Goal: Task Accomplishment & Management: Use online tool/utility

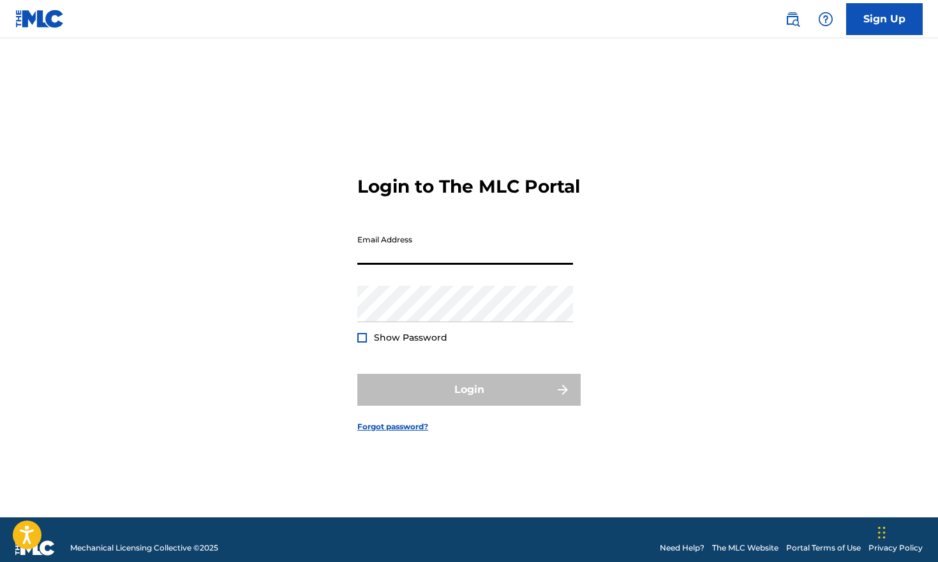
type input "[EMAIL_ADDRESS][DOMAIN_NAME]"
click at [469, 401] on button "Login" at bounding box center [468, 390] width 223 height 32
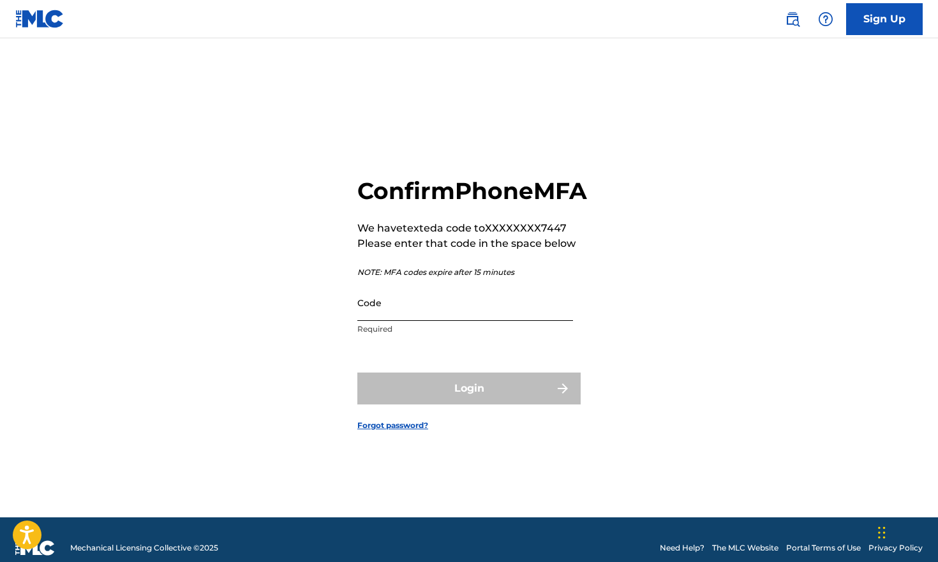
click at [413, 315] on input "Code" at bounding box center [465, 303] width 216 height 36
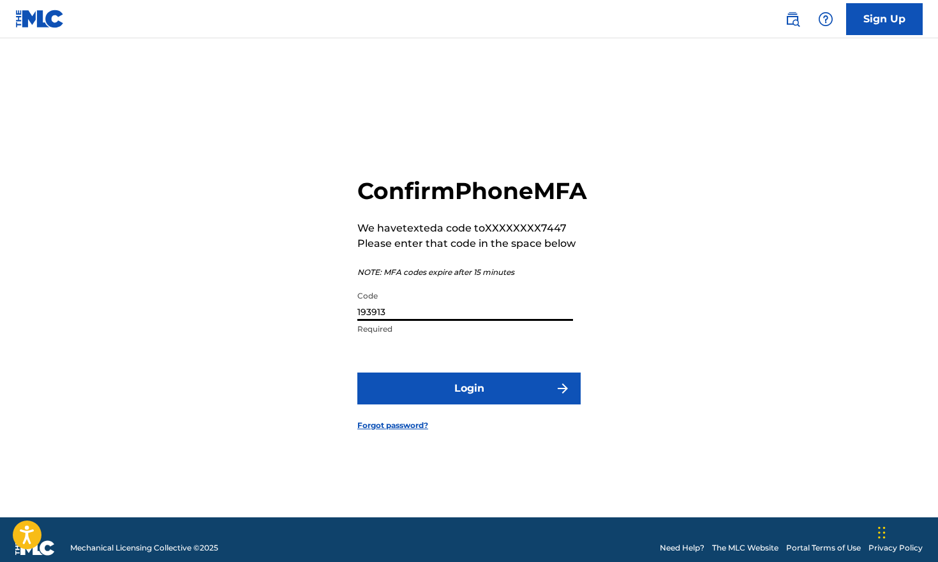
type input "193913"
click at [469, 403] on button "Login" at bounding box center [468, 389] width 223 height 32
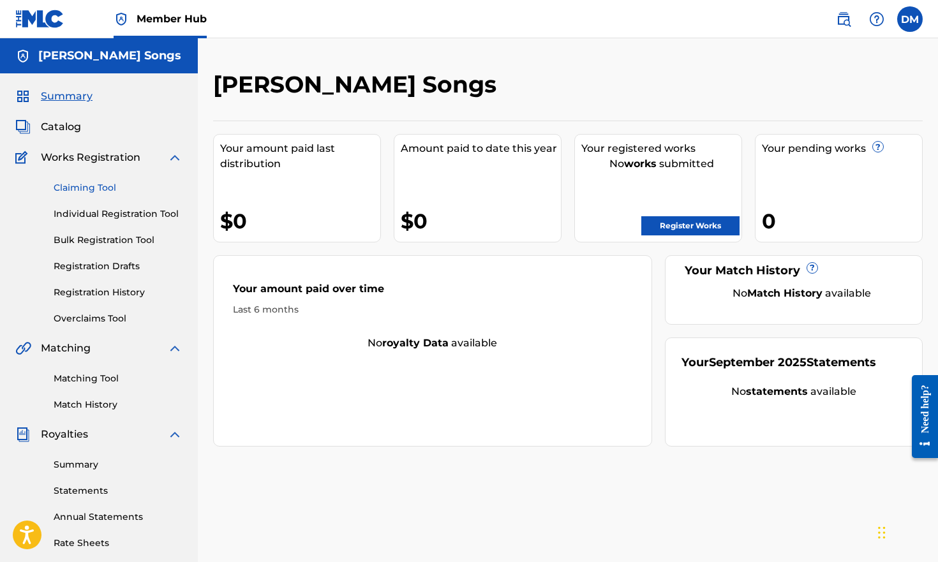
click at [100, 186] on link "Claiming Tool" at bounding box center [118, 187] width 129 height 13
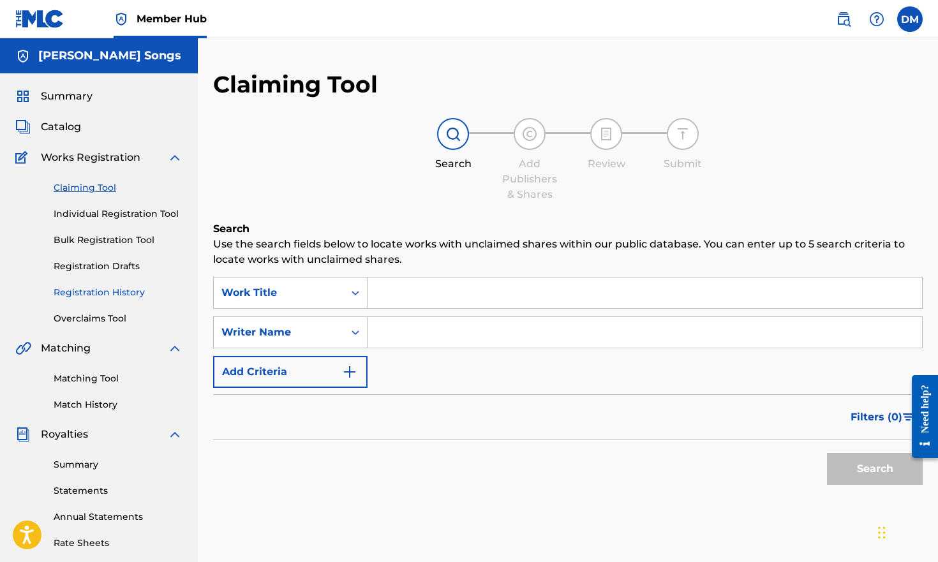
click at [103, 292] on link "Registration History" at bounding box center [118, 292] width 129 height 13
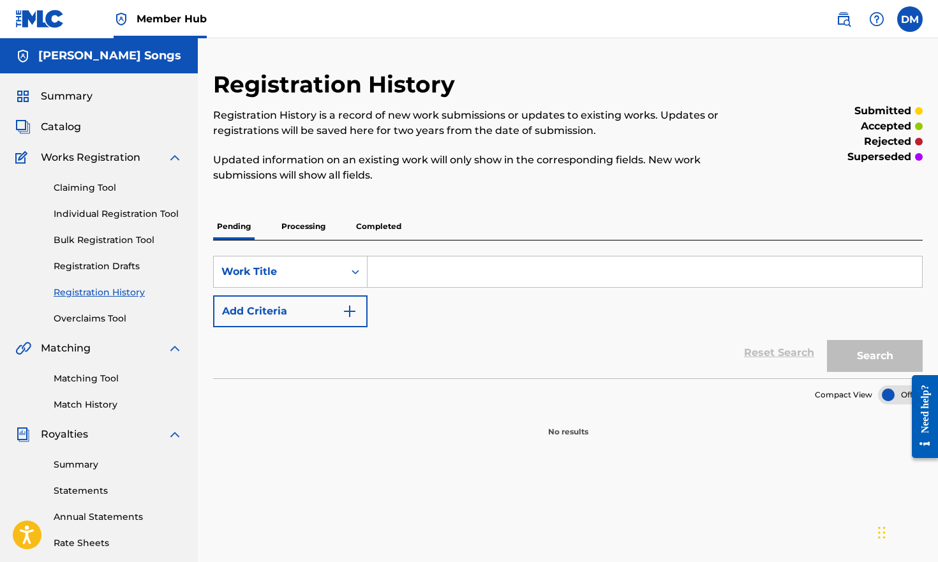
click at [297, 227] on p "Processing" at bounding box center [304, 226] width 52 height 27
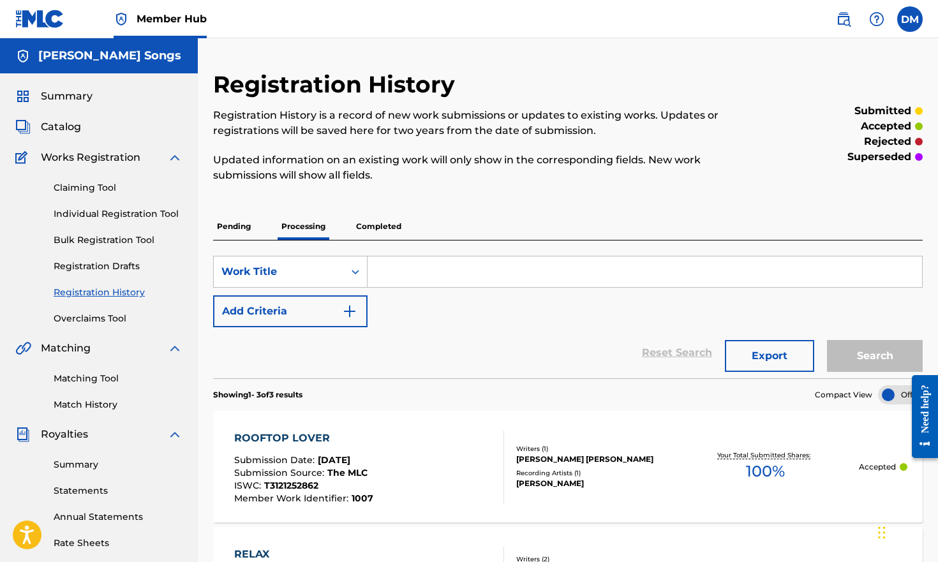
click at [135, 154] on span "Works Registration" at bounding box center [91, 157] width 100 height 15
click at [168, 156] on img at bounding box center [174, 157] width 15 height 15
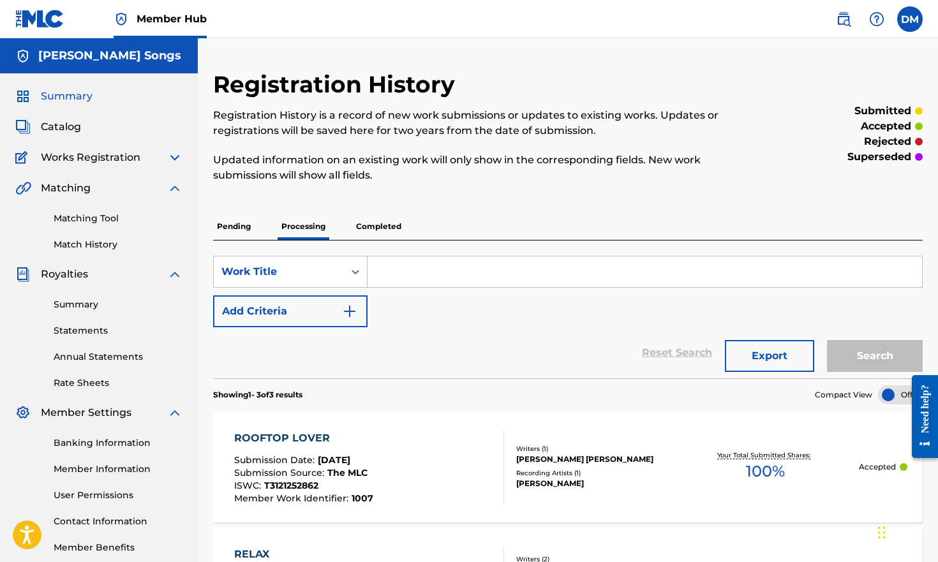
click at [71, 103] on span "Summary" at bounding box center [67, 96] width 52 height 15
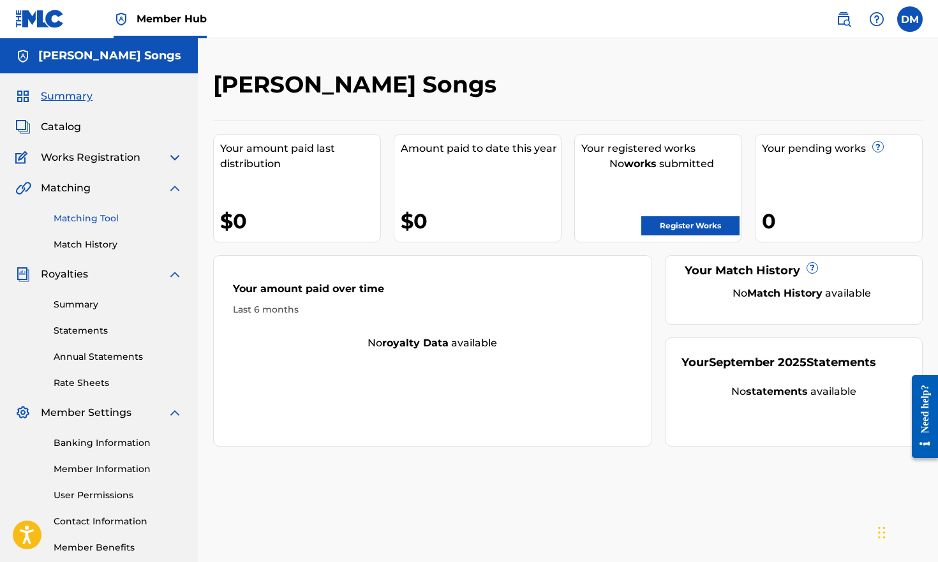
click at [98, 218] on link "Matching Tool" at bounding box center [118, 218] width 129 height 13
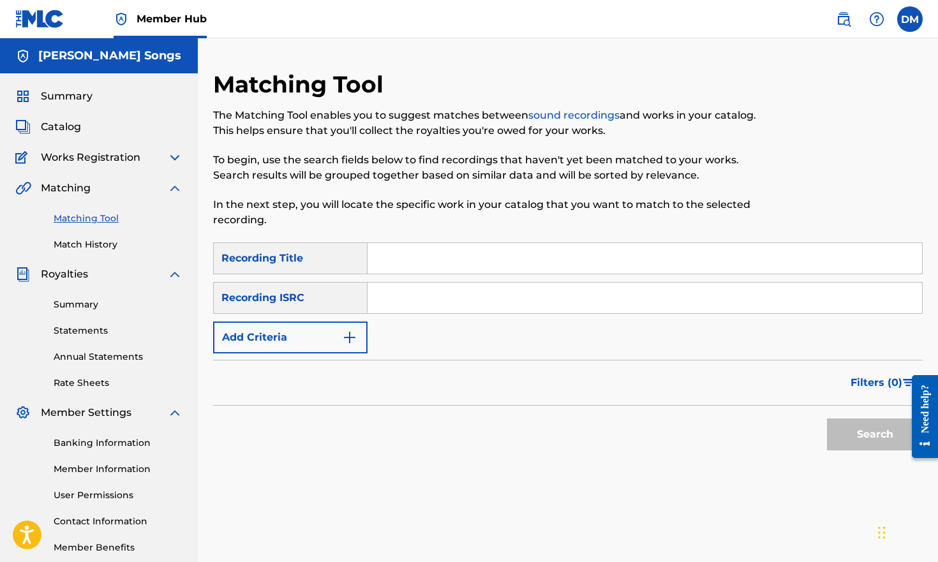
click at [415, 265] on input "Search Form" at bounding box center [645, 258] width 554 height 31
type input "[MEDICAL_DATA]"
click at [309, 214] on p "In the next step, you will locate the specific work in your catalog that you wa…" at bounding box center [486, 212] width 546 height 31
click at [67, 124] on span "Catalog" at bounding box center [61, 126] width 40 height 15
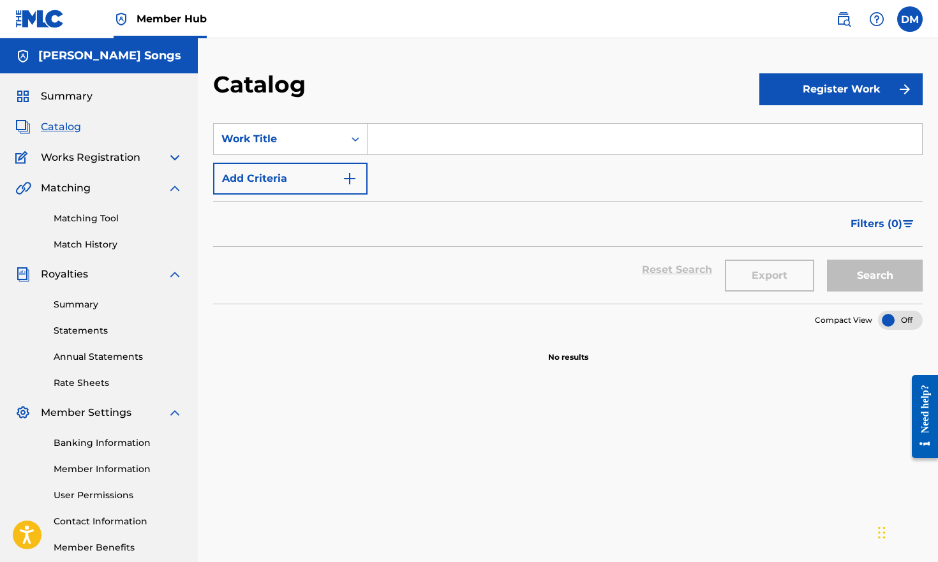
click at [120, 161] on span "Works Registration" at bounding box center [91, 157] width 100 height 15
click at [177, 186] on img at bounding box center [174, 188] width 15 height 15
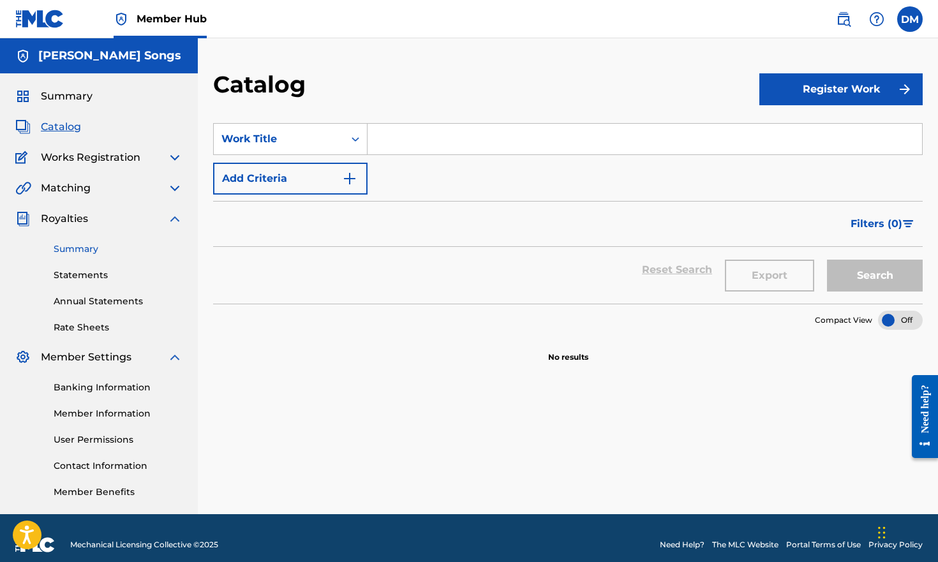
click at [91, 248] on link "Summary" at bounding box center [118, 248] width 129 height 13
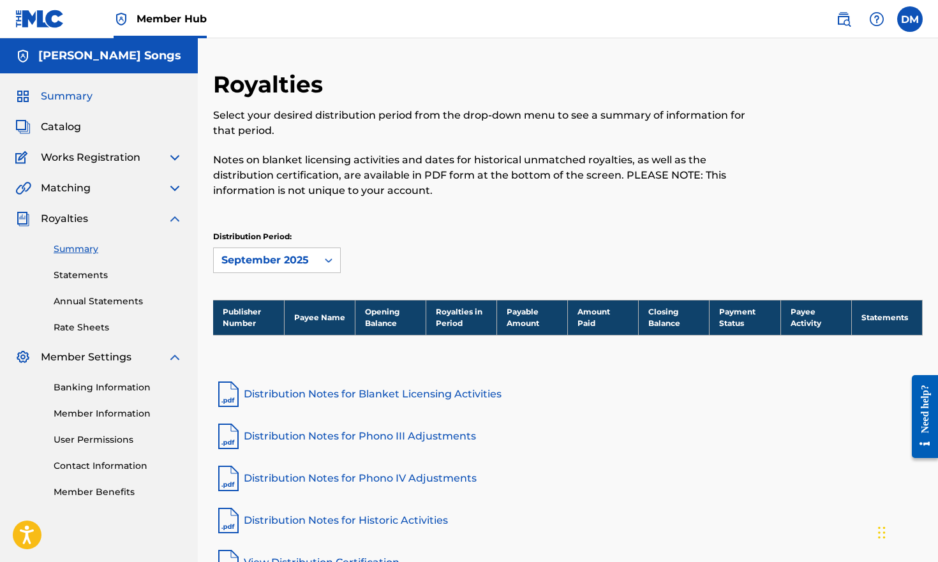
click at [78, 100] on span "Summary" at bounding box center [67, 96] width 52 height 15
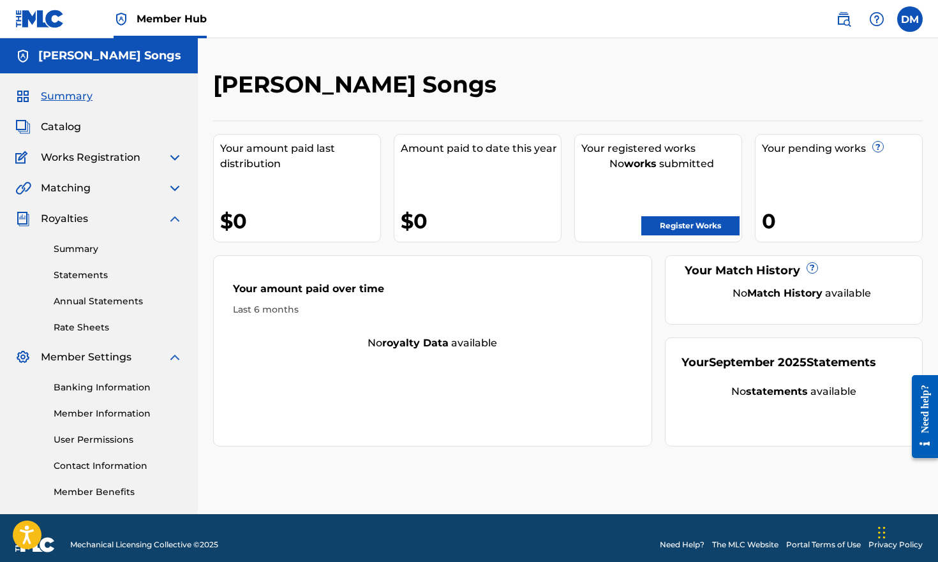
click at [165, 225] on div "Royalties" at bounding box center [98, 218] width 167 height 15
click at [178, 219] on img at bounding box center [174, 218] width 15 height 15
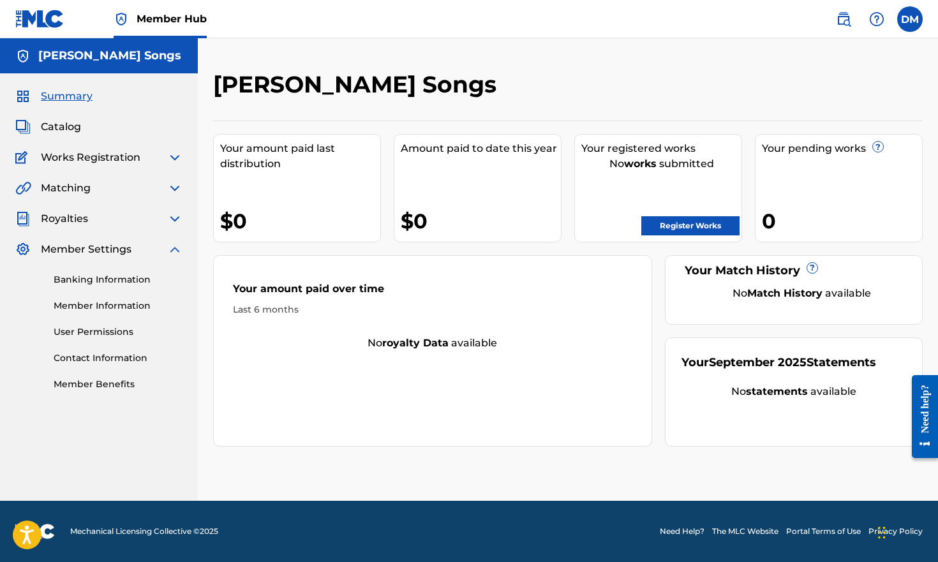
click at [174, 158] on img at bounding box center [174, 157] width 15 height 15
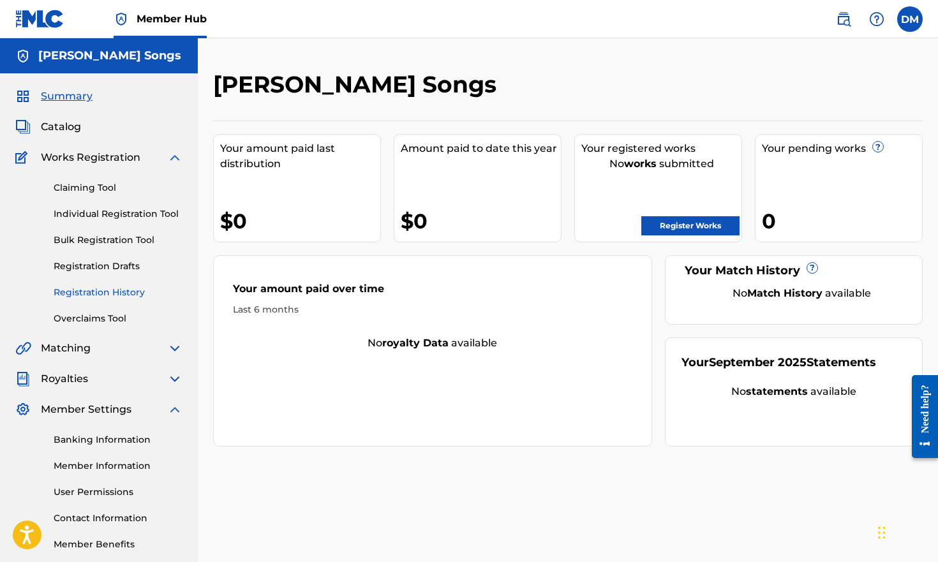
click at [117, 292] on link "Registration History" at bounding box center [118, 292] width 129 height 13
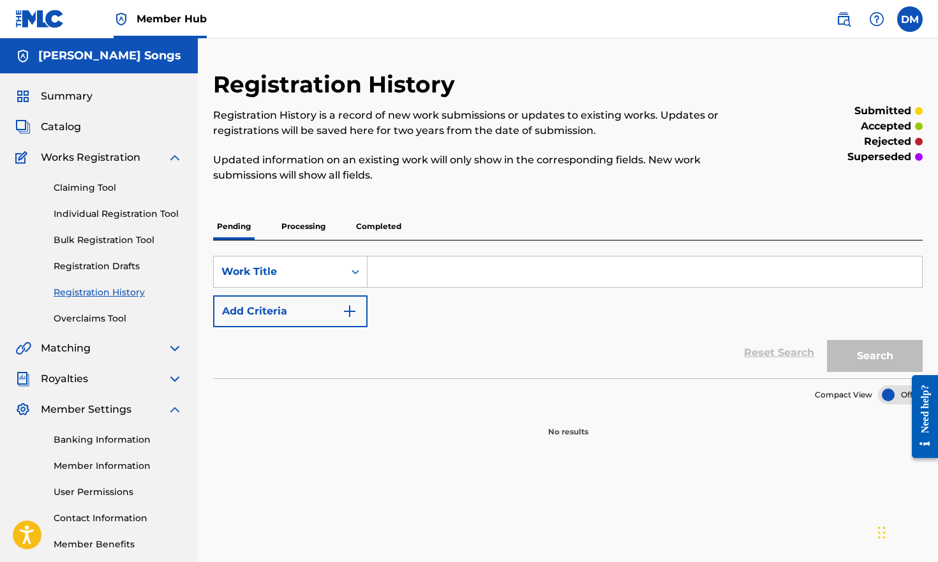
click at [312, 225] on p "Processing" at bounding box center [304, 226] width 52 height 27
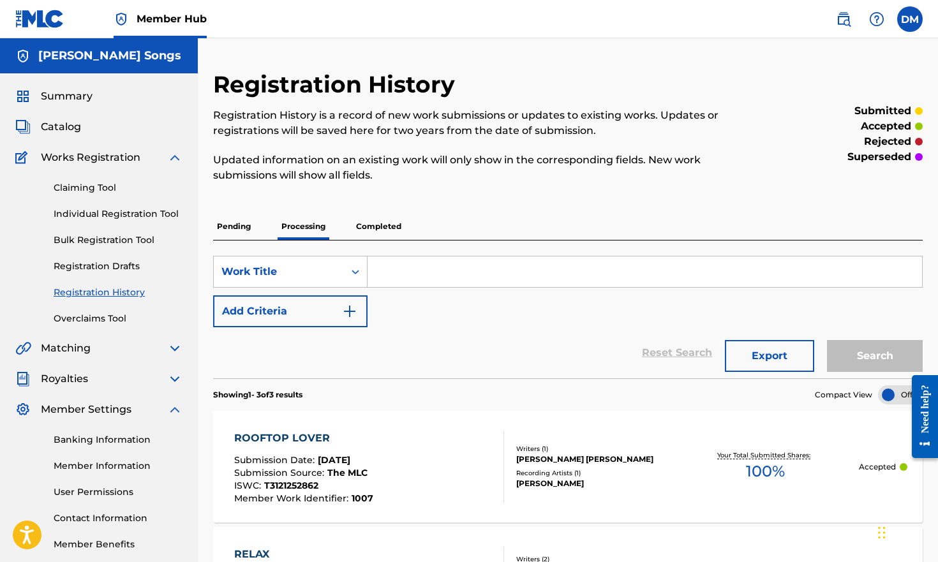
click at [396, 230] on p "Completed" at bounding box center [378, 226] width 53 height 27
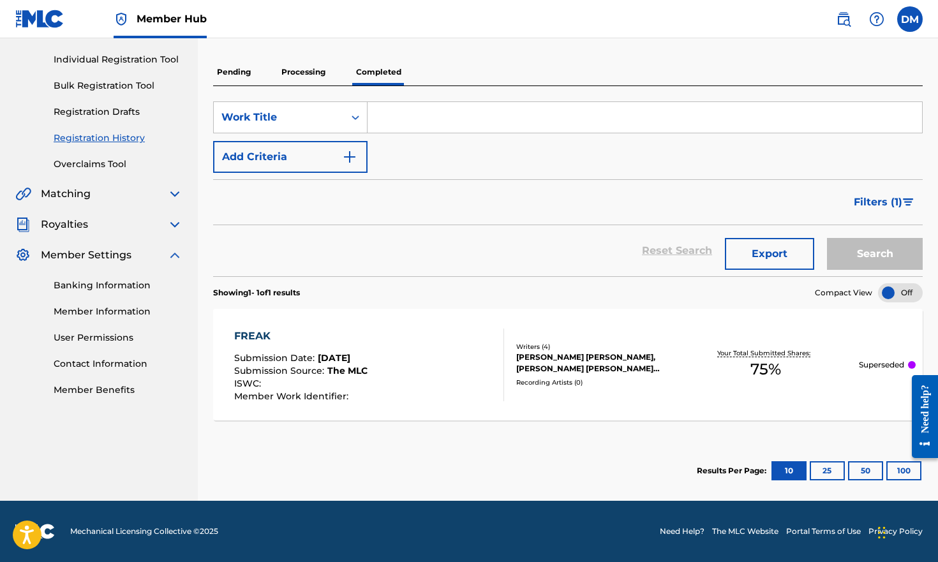
scroll to position [154, 0]
click at [309, 69] on p "Processing" at bounding box center [304, 72] width 52 height 27
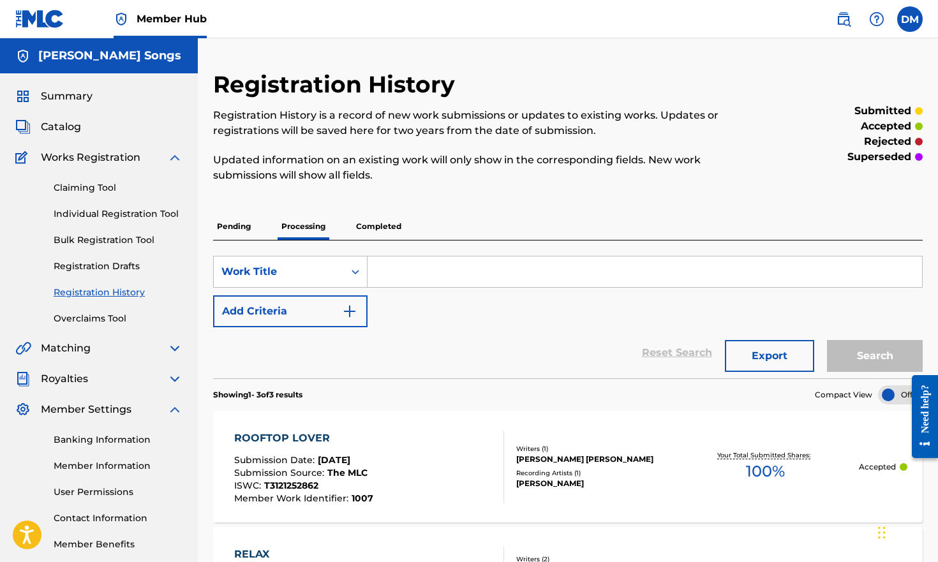
click at [227, 231] on p "Pending" at bounding box center [233, 226] width 41 height 27
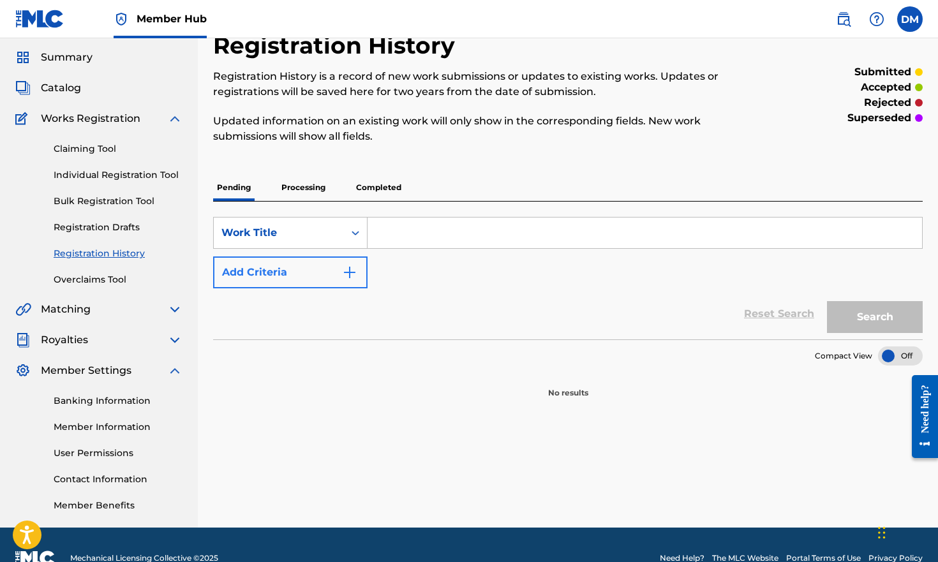
scroll to position [43, 0]
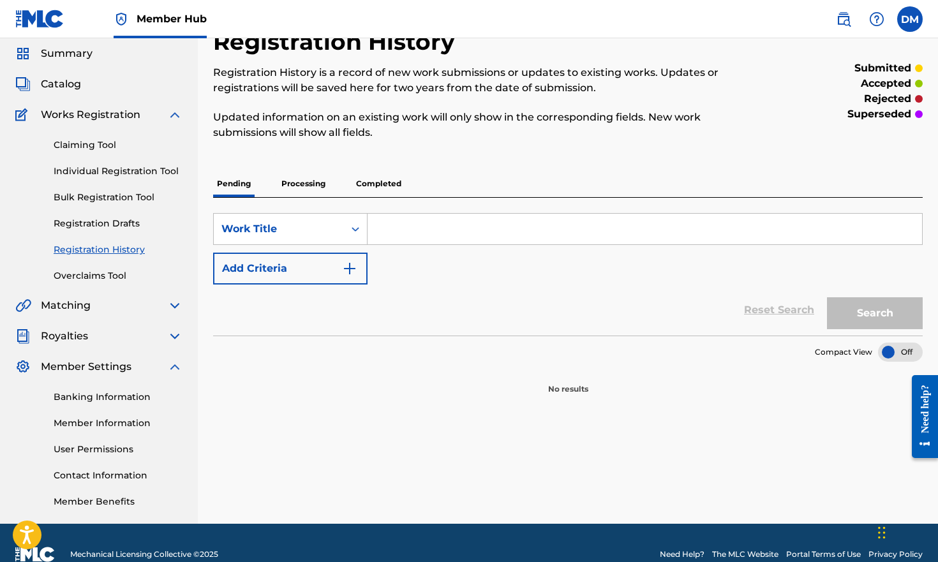
click at [316, 179] on p "Processing" at bounding box center [304, 183] width 52 height 27
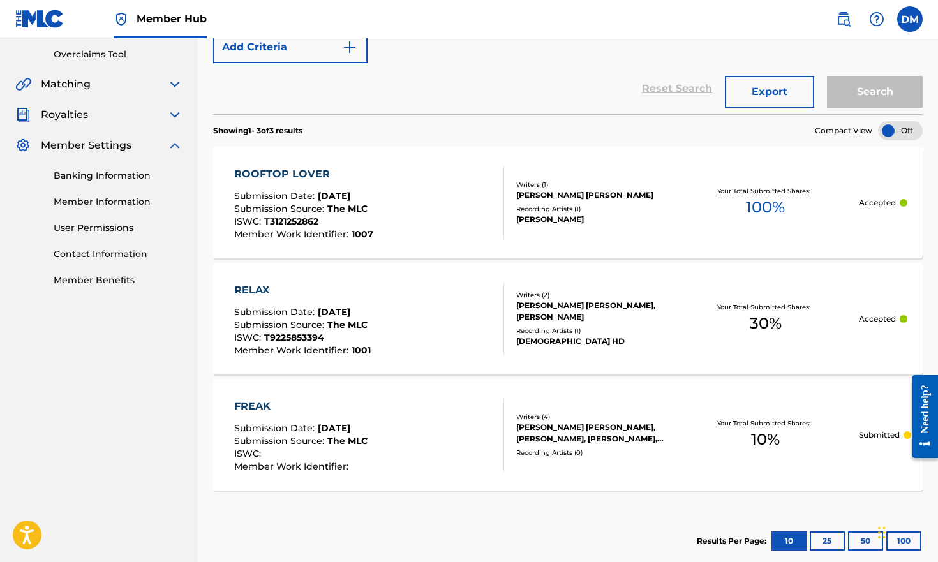
scroll to position [271, 0]
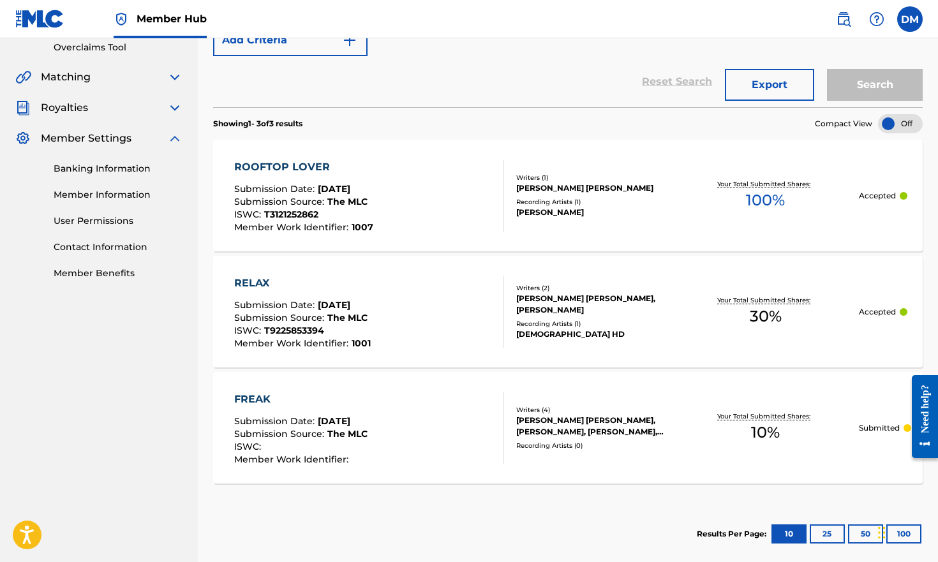
click at [720, 320] on div "Your Total Submitted Shares: 30 %" at bounding box center [766, 311] width 186 height 39
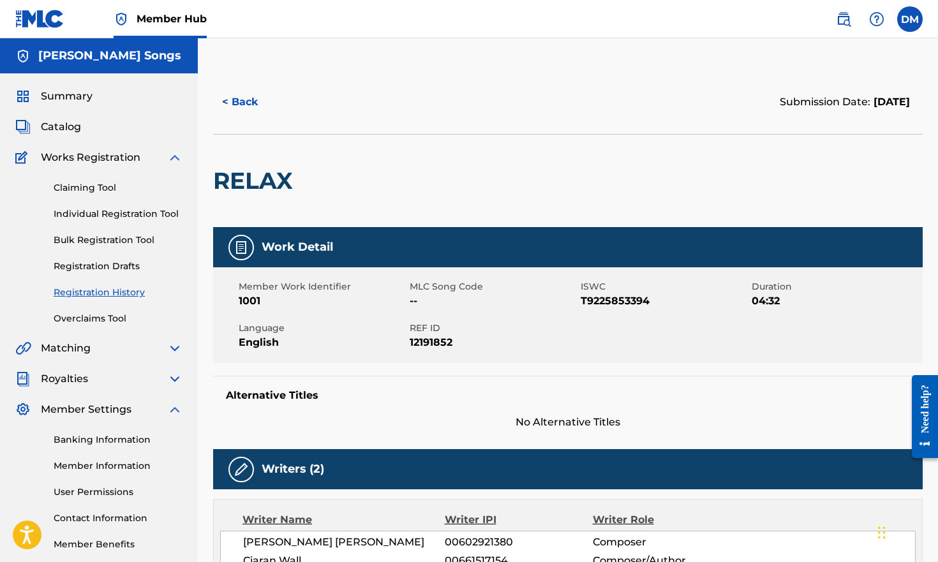
click at [169, 156] on img at bounding box center [174, 157] width 15 height 15
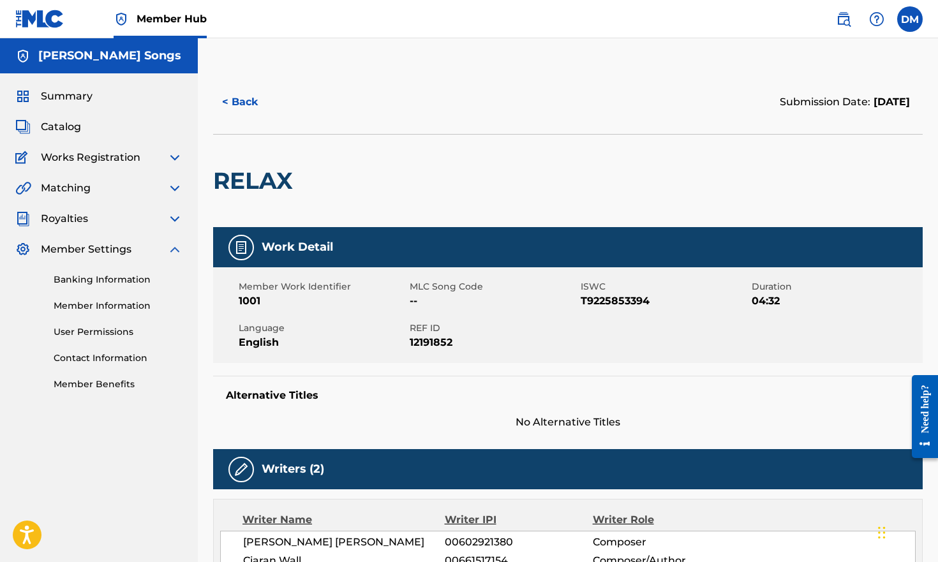
click at [151, 189] on div "Matching" at bounding box center [98, 188] width 167 height 15
click at [167, 187] on div "Matching" at bounding box center [98, 188] width 167 height 15
click at [177, 187] on img at bounding box center [174, 188] width 15 height 15
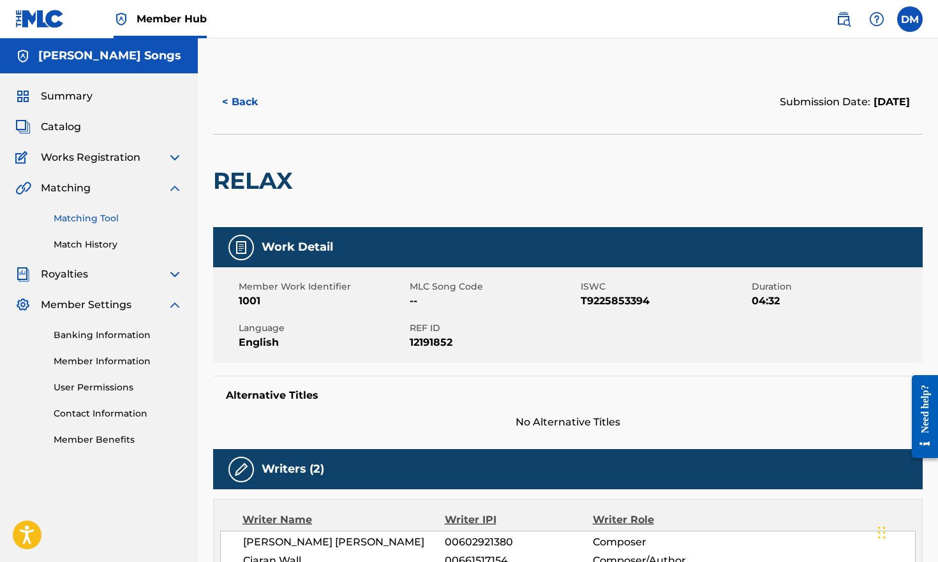
click at [93, 217] on link "Matching Tool" at bounding box center [118, 218] width 129 height 13
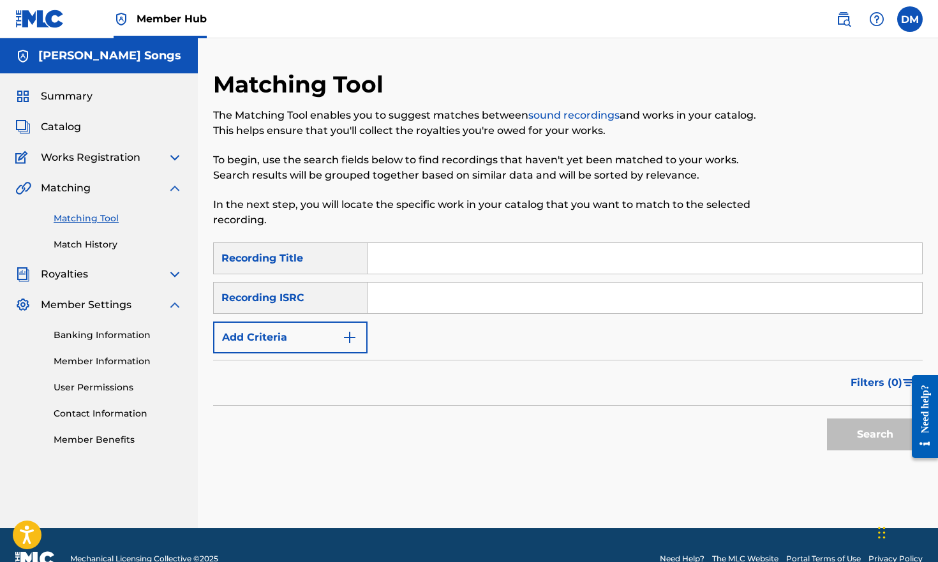
click at [469, 269] on input "Search Form" at bounding box center [645, 258] width 554 height 31
type input "relax"
click at [396, 293] on input "Search Form" at bounding box center [645, 298] width 554 height 31
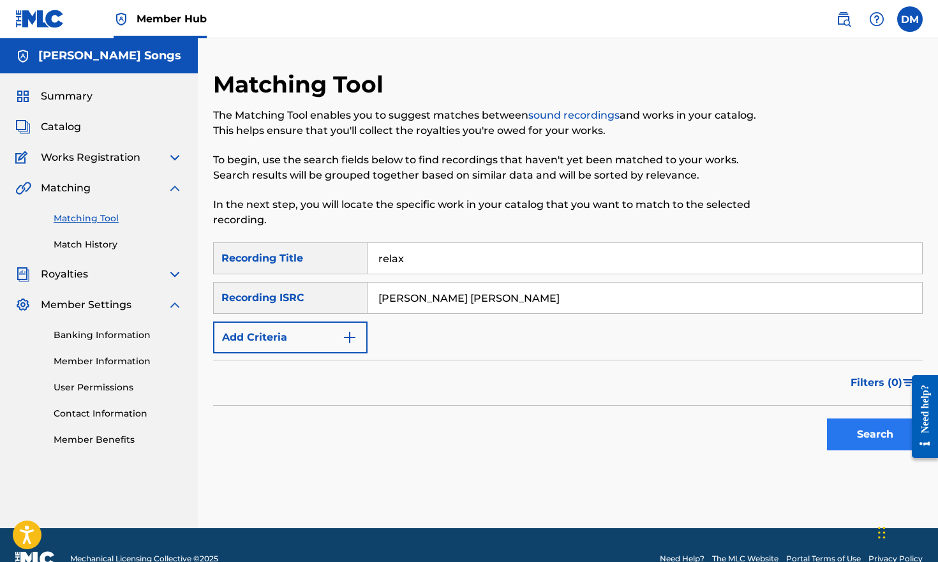
click at [862, 447] on button "Search" at bounding box center [875, 435] width 96 height 32
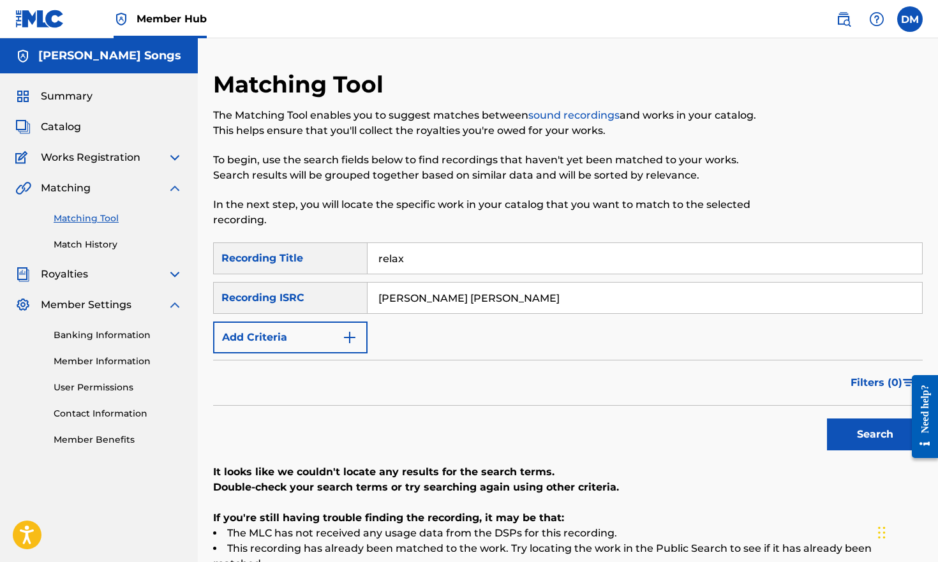
click at [501, 301] on input "[PERSON_NAME] [PERSON_NAME]" at bounding box center [645, 298] width 554 height 31
click at [875, 435] on button "Search" at bounding box center [875, 435] width 96 height 32
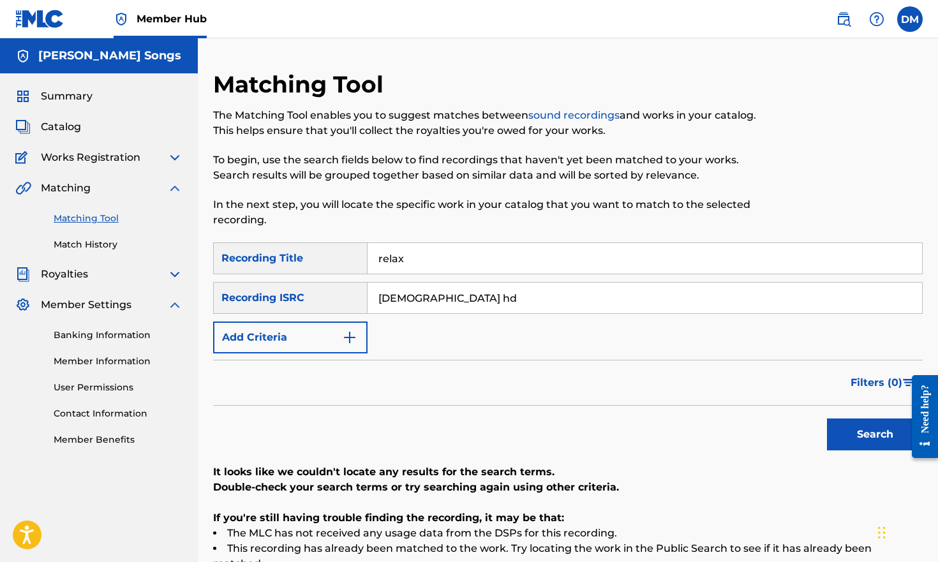
click at [468, 297] on input "[DEMOGRAPHIC_DATA] hd" at bounding box center [645, 298] width 554 height 31
type input "l"
paste input "QZ9JZ1763014"
type input "QZ9JZ1763014"
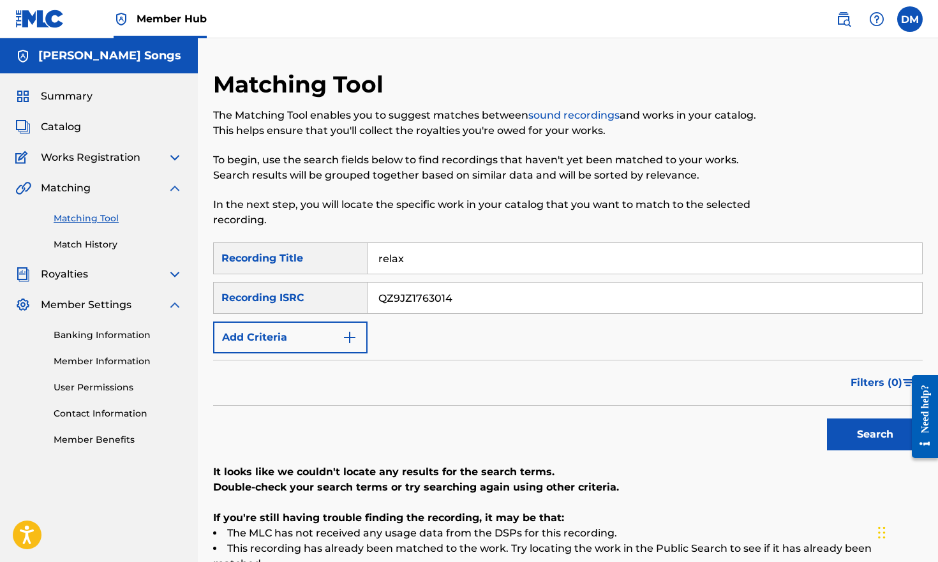
click at [876, 429] on button "Search" at bounding box center [875, 435] width 96 height 32
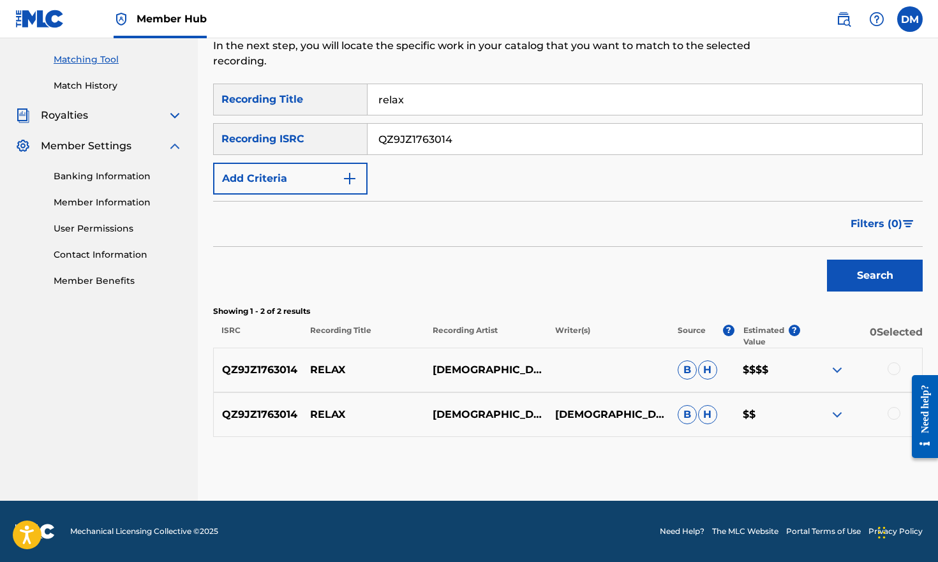
scroll to position [159, 0]
click at [893, 368] on div at bounding box center [894, 368] width 13 height 13
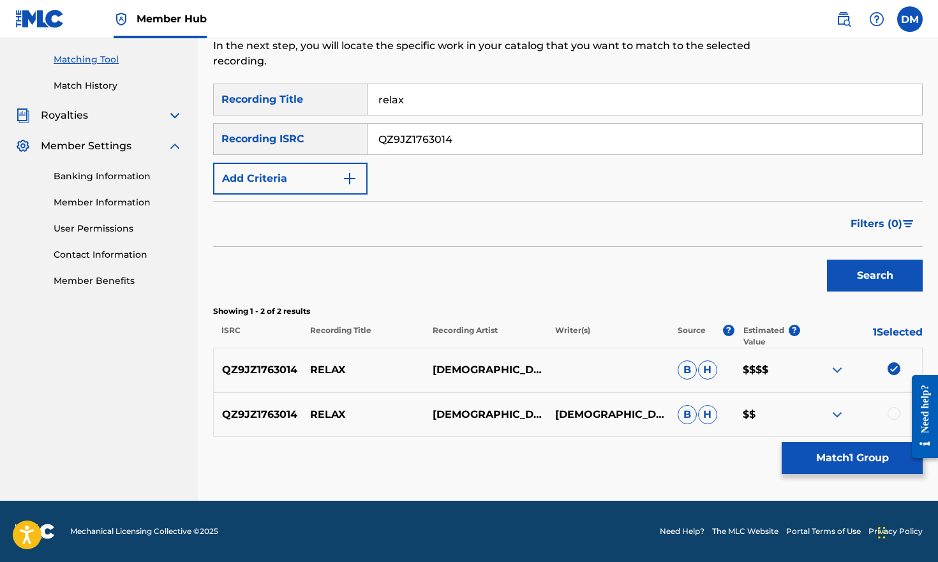
click at [892, 410] on div at bounding box center [894, 413] width 13 height 13
click at [861, 456] on button "Match 2 Groups" at bounding box center [852, 458] width 141 height 32
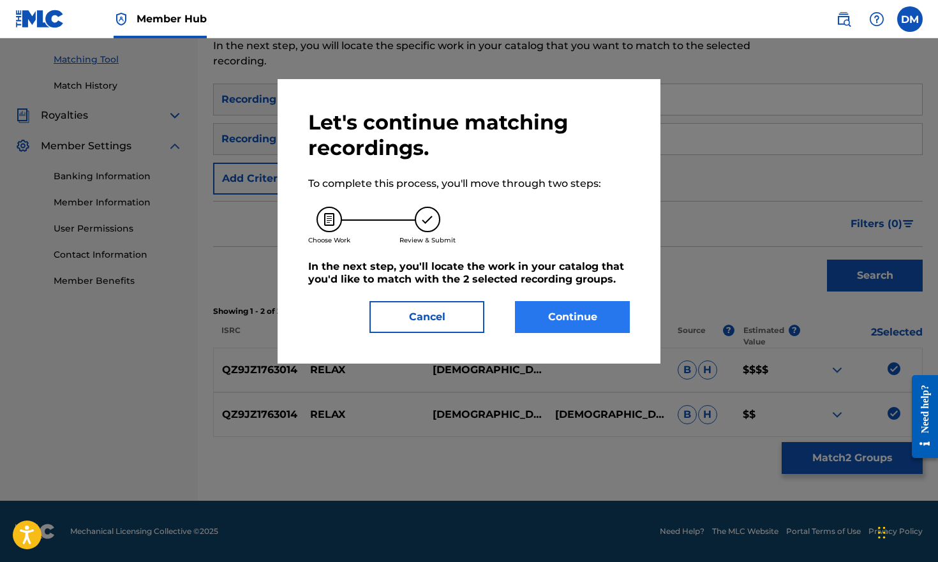
click at [584, 318] on button "Continue" at bounding box center [572, 317] width 115 height 32
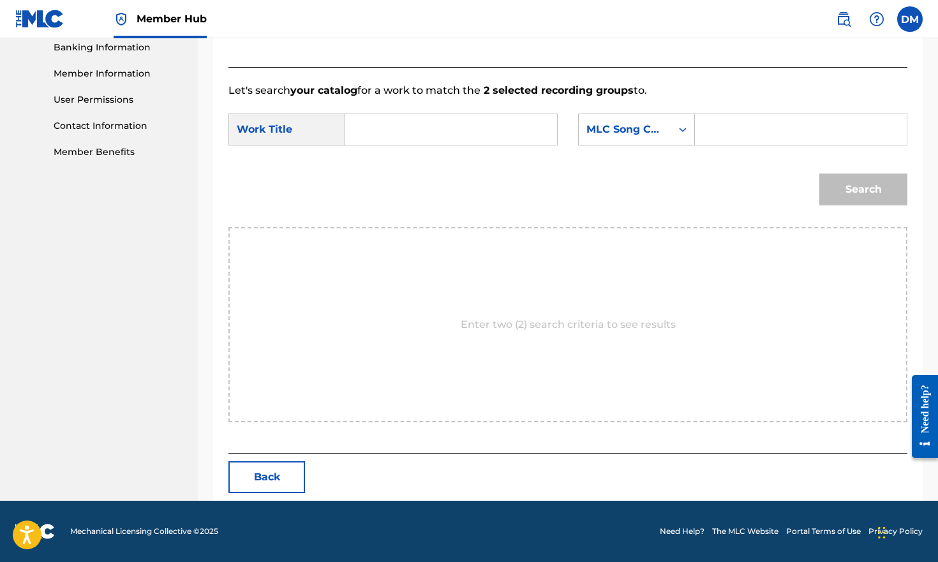
scroll to position [288, 0]
click at [484, 133] on input "Search Form" at bounding box center [451, 129] width 190 height 31
type input "relax"
click at [669, 132] on div "MLC Song Code" at bounding box center [625, 129] width 93 height 24
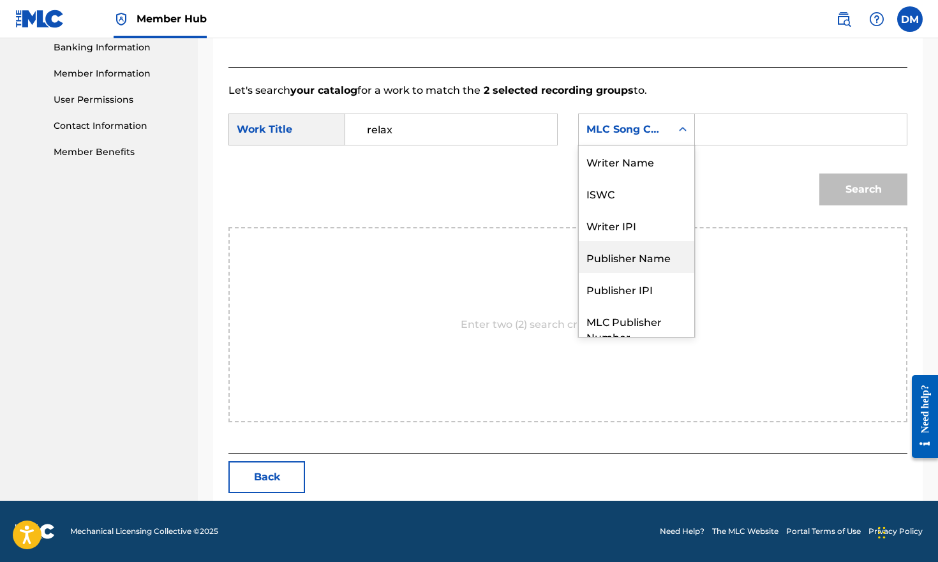
scroll to position [0, 0]
click at [633, 167] on div "Writer Name" at bounding box center [636, 161] width 115 height 32
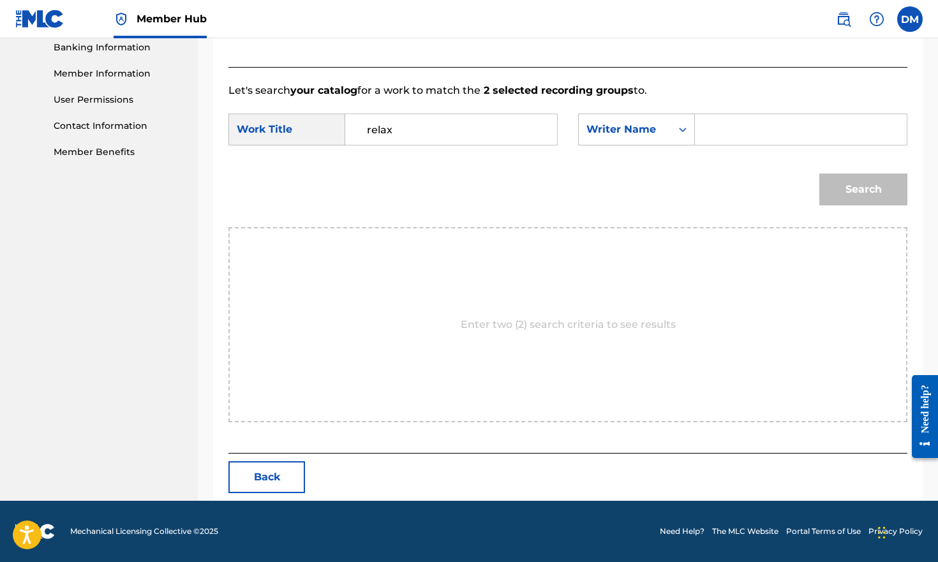
click at [734, 131] on input "Search Form" at bounding box center [801, 129] width 190 height 31
type input "[PERSON_NAME] [PERSON_NAME]"
click at [840, 184] on button "Search" at bounding box center [863, 190] width 88 height 32
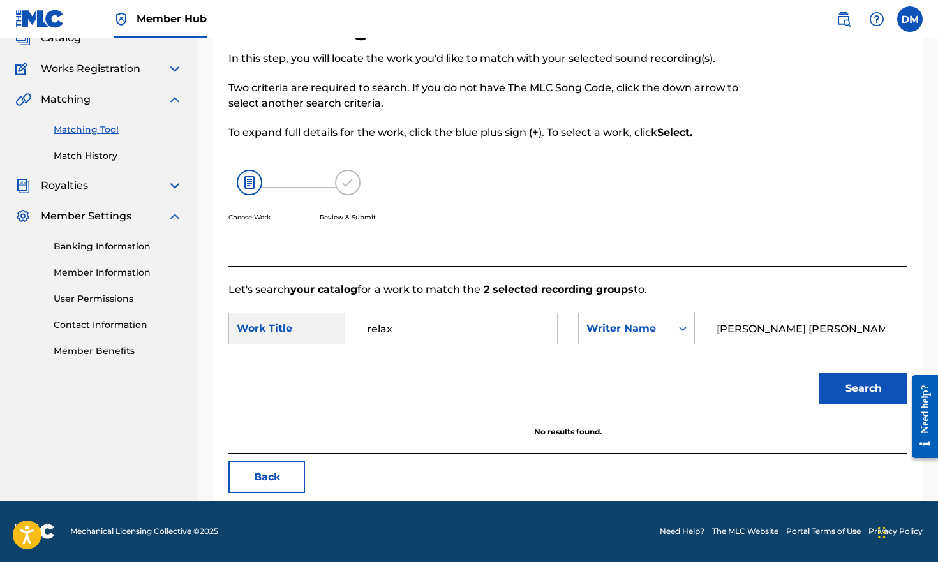
scroll to position [89, 0]
click at [167, 101] on div "Matching" at bounding box center [98, 99] width 167 height 15
click at [170, 101] on img at bounding box center [174, 99] width 15 height 15
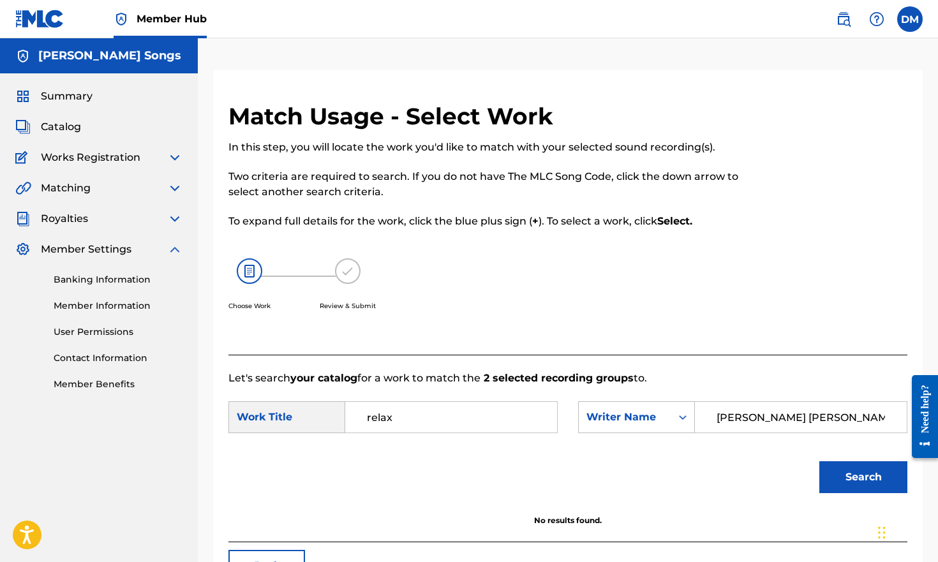
scroll to position [0, 0]
click at [174, 252] on img at bounding box center [174, 249] width 15 height 15
click at [45, 13] on img at bounding box center [39, 19] width 49 height 19
